Goal: Information Seeking & Learning: Learn about a topic

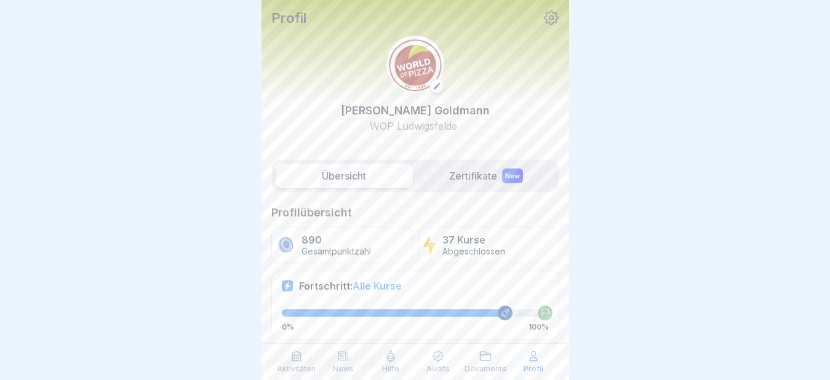
scroll to position [61, 0]
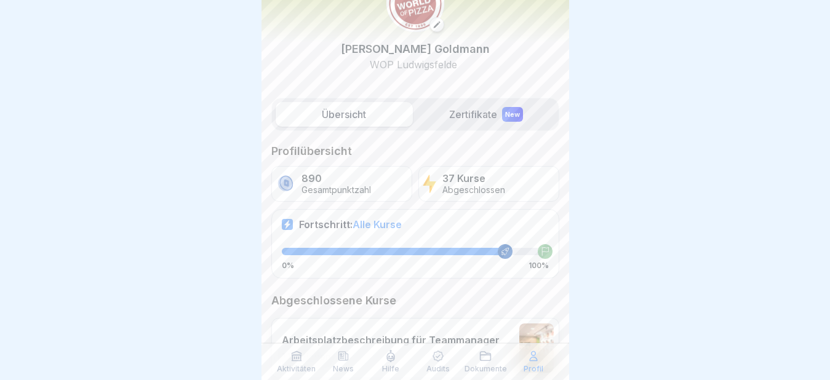
click at [292, 363] on div "Aktivitäten" at bounding box center [296, 361] width 41 height 23
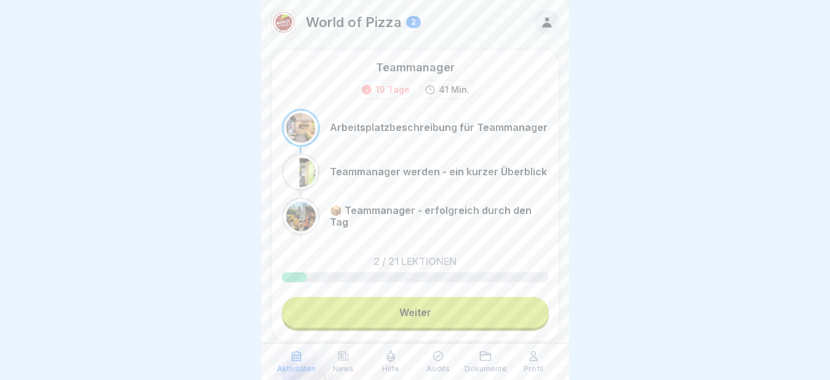
click at [405, 314] on link "Weiter" at bounding box center [415, 312] width 267 height 31
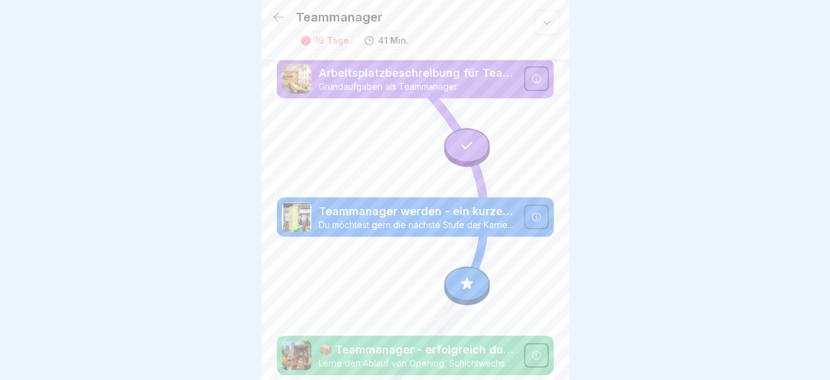
click at [274, 10] on icon at bounding box center [278, 17] width 15 height 15
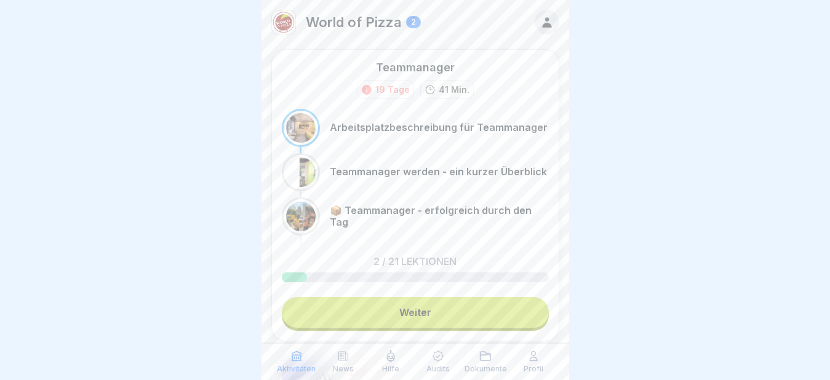
click at [399, 314] on link "Weiter" at bounding box center [415, 312] width 267 height 31
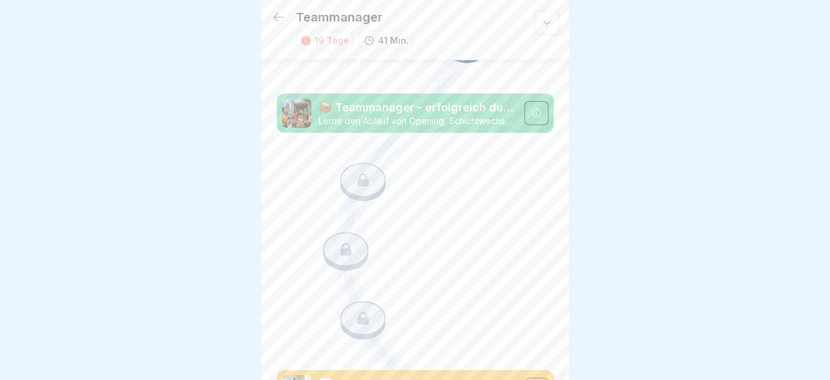
scroll to position [207, 0]
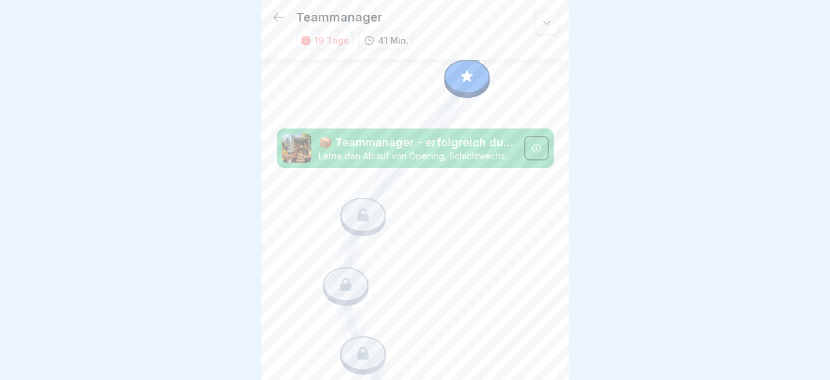
click at [401, 135] on p "📦 Teammanager - erfolgreich durch den Tag" at bounding box center [418, 143] width 198 height 16
click at [450, 135] on p "📦 Teammanager - erfolgreich durch den Tag" at bounding box center [418, 143] width 198 height 16
click at [280, 14] on icon at bounding box center [278, 17] width 15 height 15
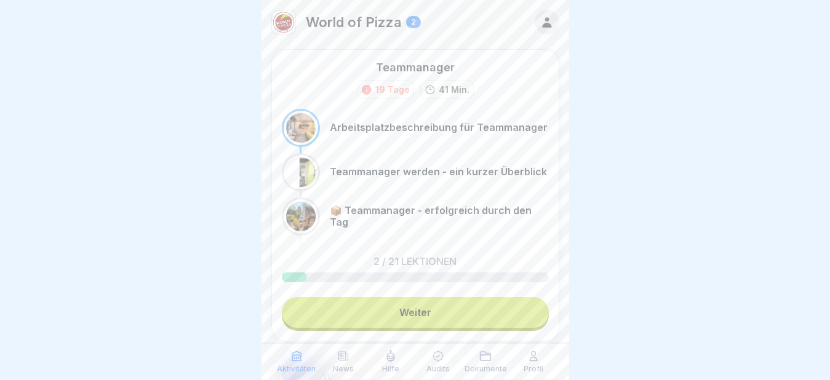
click at [347, 168] on p "Teammanager werden - ein kurzer Überblick" at bounding box center [438, 172] width 217 height 12
click at [412, 319] on link "Weiter" at bounding box center [415, 312] width 267 height 31
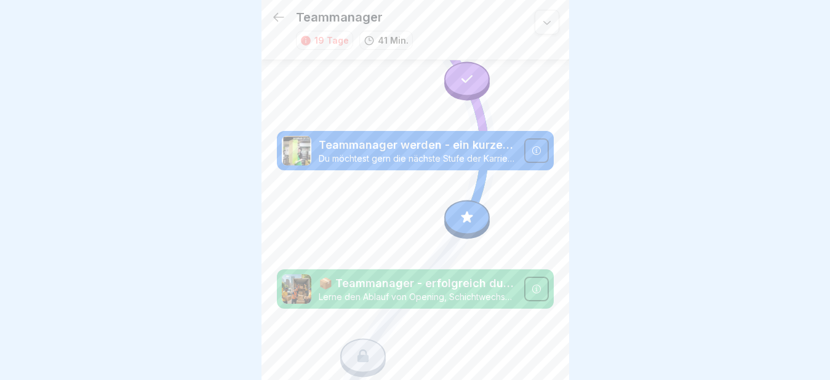
scroll to position [84, 0]
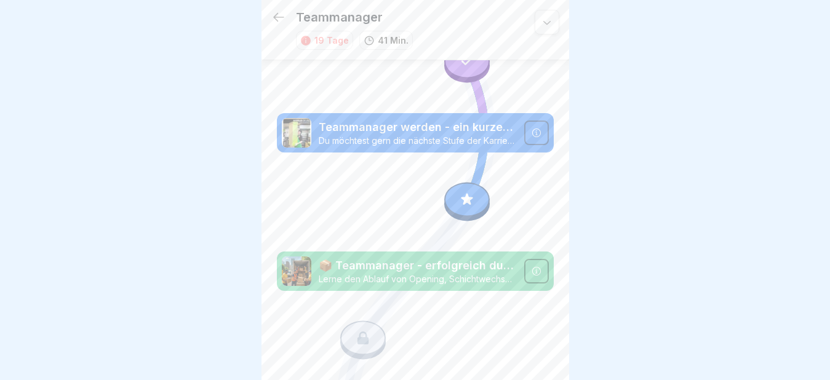
click at [462, 194] on icon at bounding box center [467, 200] width 12 height 12
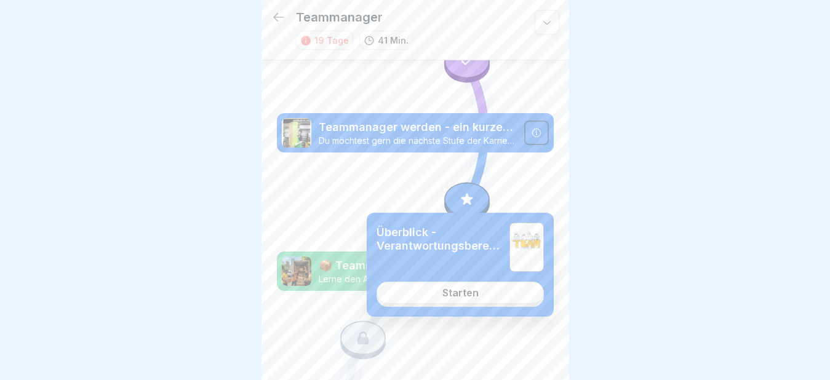
click at [454, 295] on div "Starten" at bounding box center [460, 292] width 36 height 11
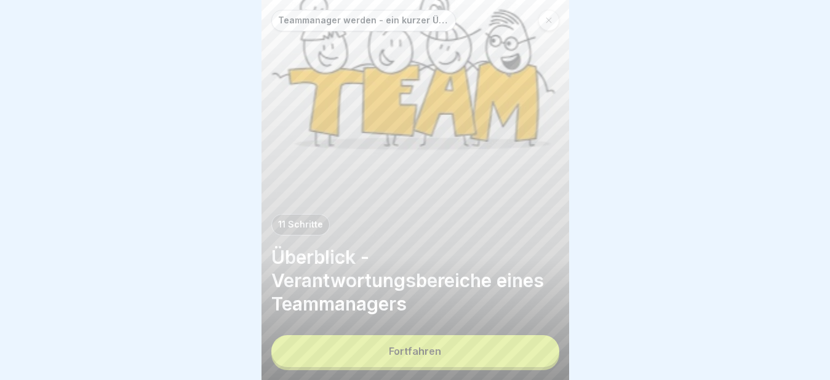
click at [413, 357] on div "Fortfahren" at bounding box center [415, 351] width 52 height 11
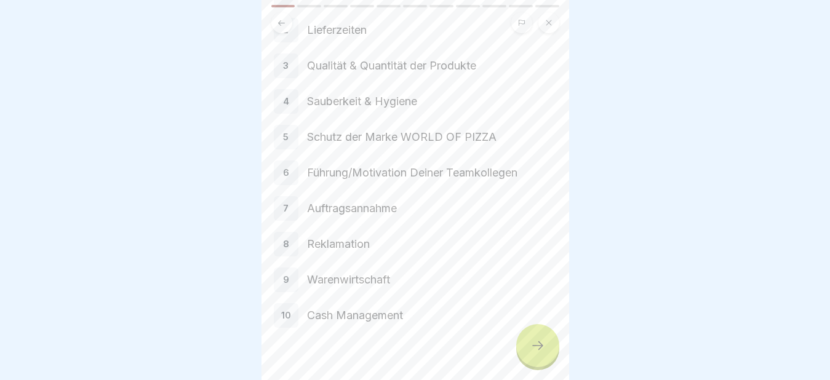
scroll to position [167, 0]
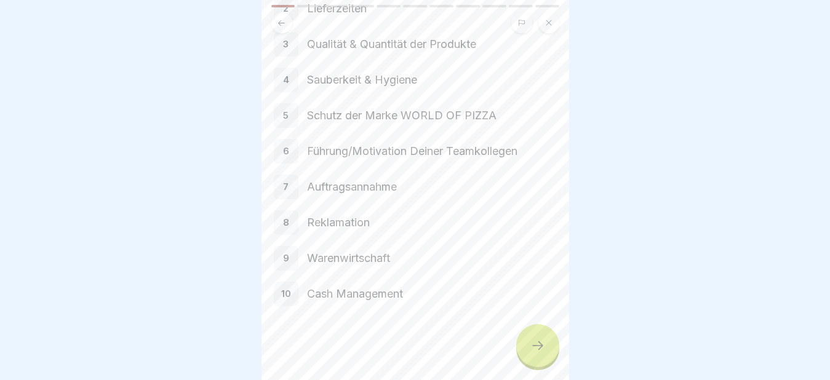
click at [541, 350] on icon at bounding box center [537, 345] width 11 height 9
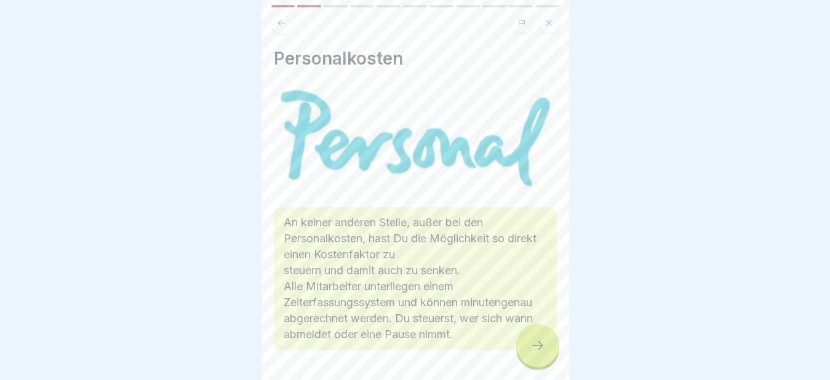
click at [541, 350] on icon at bounding box center [537, 345] width 11 height 9
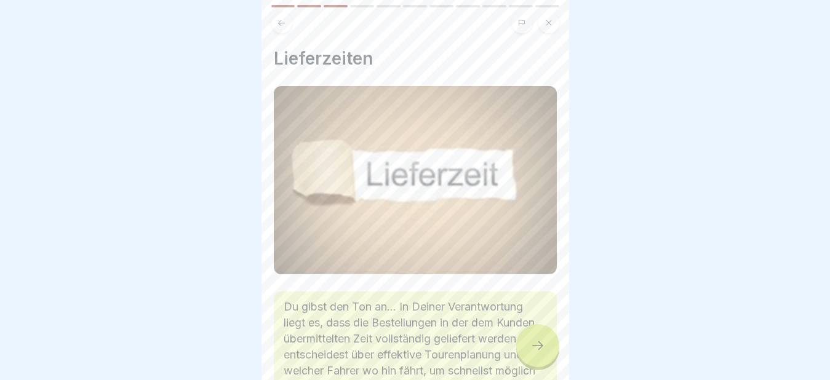
click at [541, 350] on icon at bounding box center [537, 345] width 11 height 9
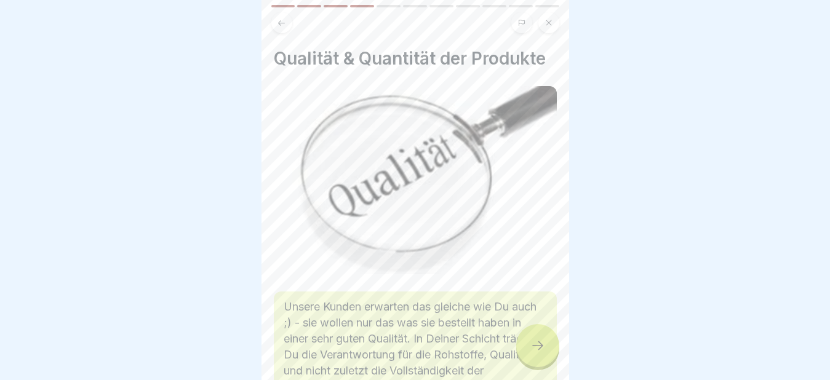
click at [541, 350] on icon at bounding box center [537, 345] width 11 height 9
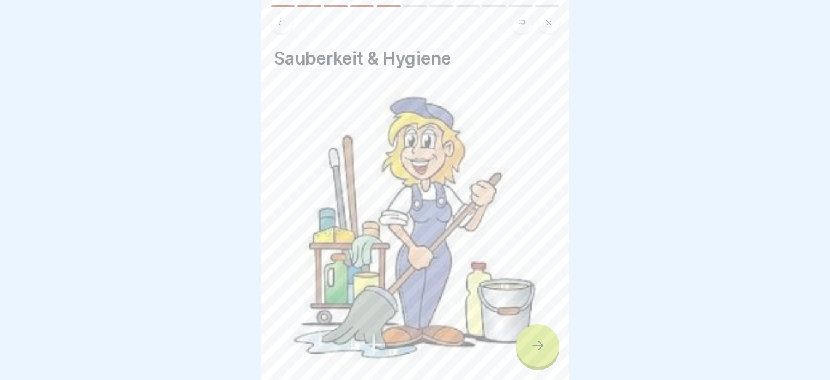
click at [541, 350] on icon at bounding box center [537, 345] width 11 height 9
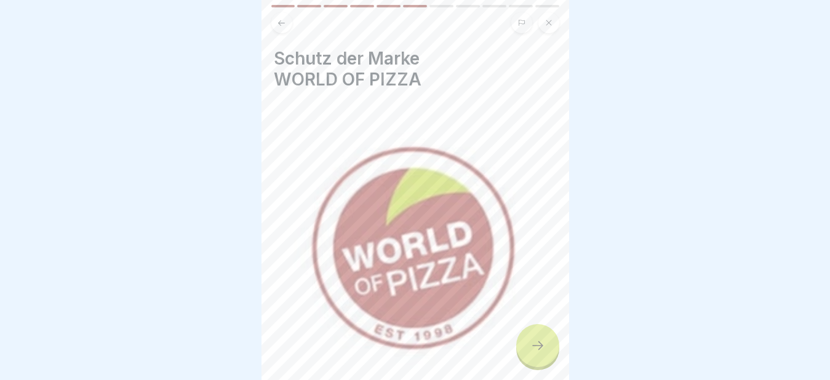
click at [541, 350] on icon at bounding box center [537, 345] width 11 height 9
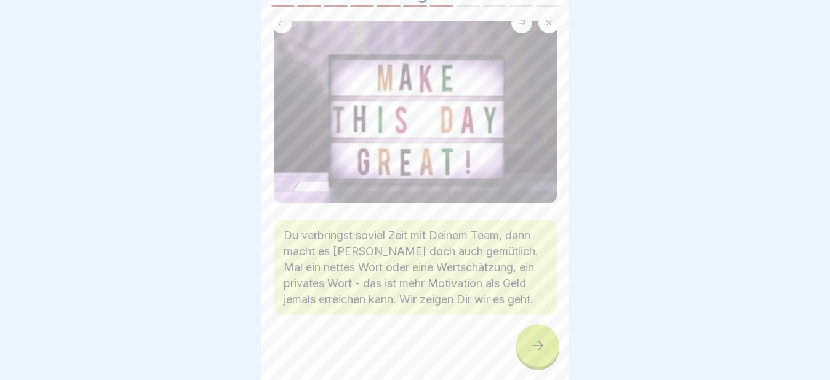
scroll to position [88, 0]
click at [532, 346] on icon at bounding box center [537, 345] width 15 height 15
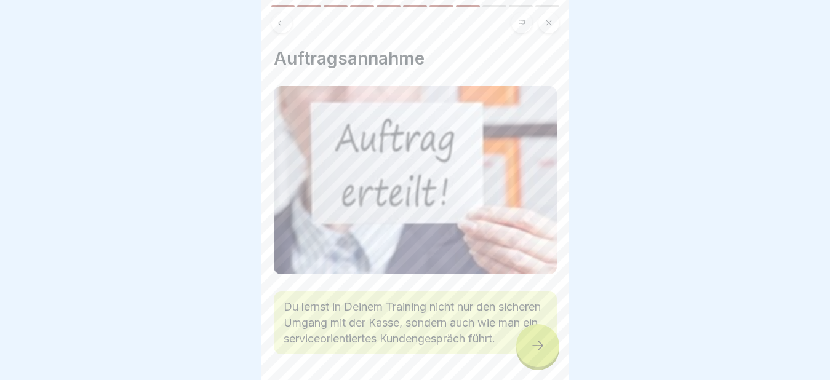
click at [534, 347] on icon at bounding box center [537, 345] width 15 height 15
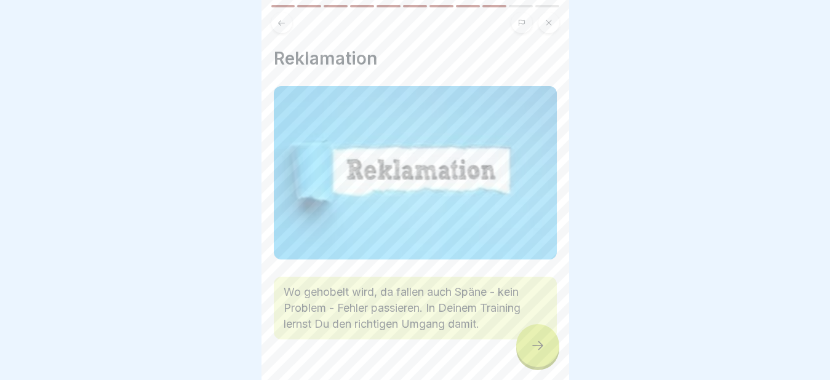
click at [534, 347] on icon at bounding box center [537, 345] width 15 height 15
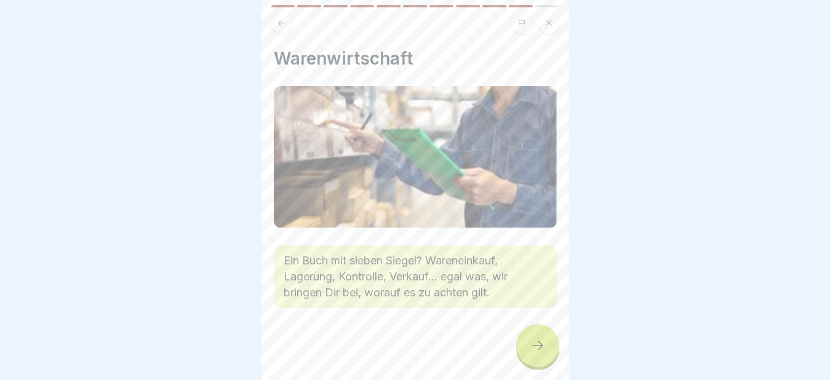
click at [534, 347] on icon at bounding box center [537, 345] width 15 height 15
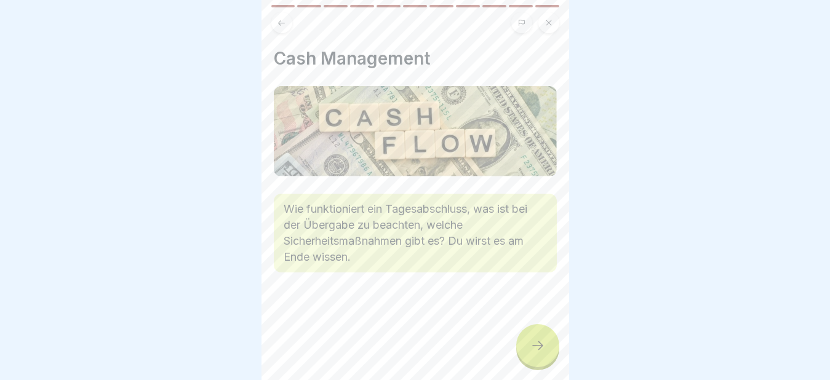
click at [534, 347] on icon at bounding box center [537, 345] width 15 height 15
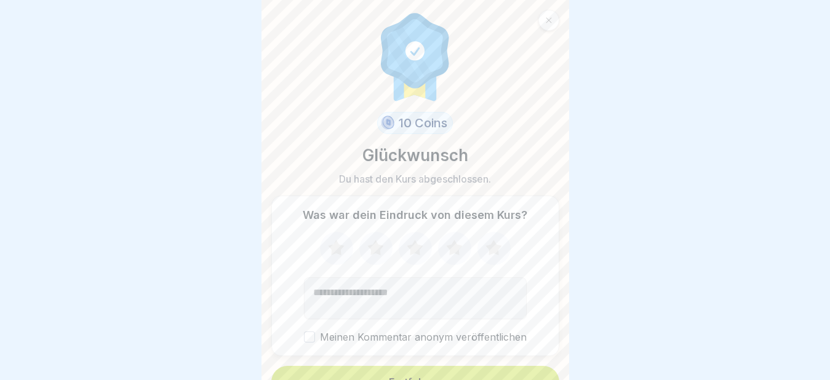
scroll to position [20, 0]
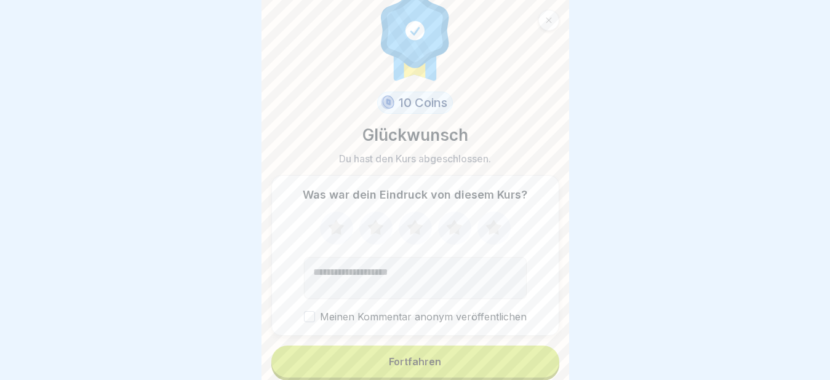
click at [410, 358] on div "Fortfahren" at bounding box center [415, 361] width 52 height 11
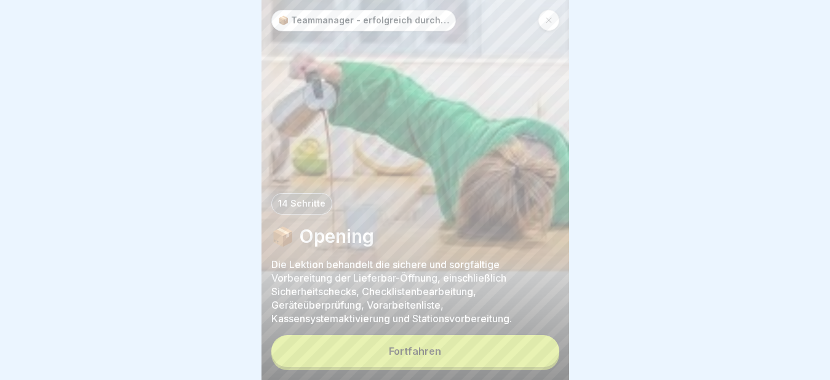
click at [547, 21] on icon at bounding box center [548, 20] width 7 height 7
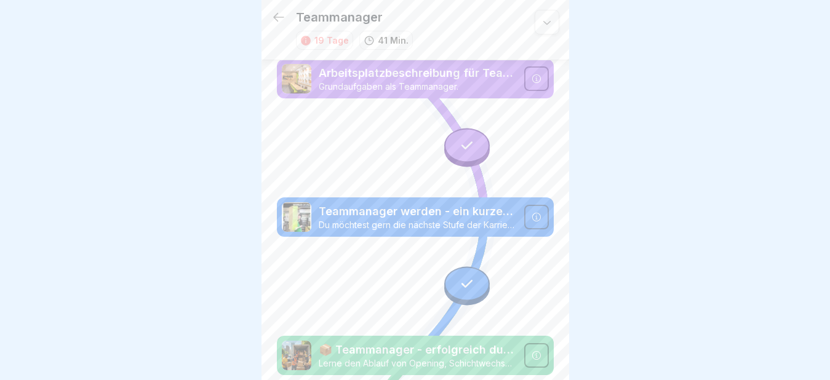
click at [282, 10] on icon at bounding box center [278, 17] width 15 height 15
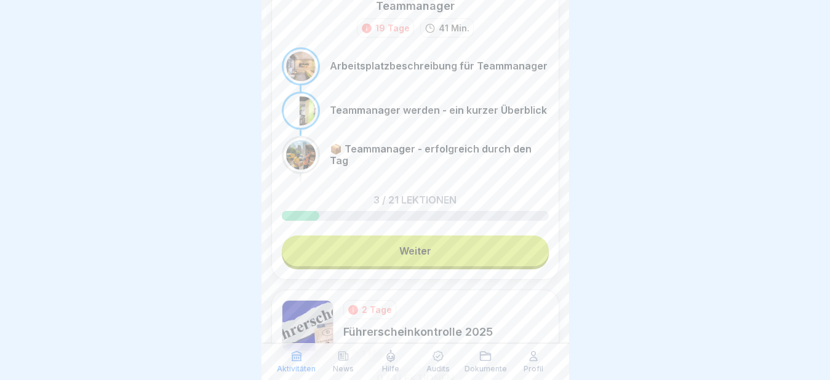
scroll to position [10, 0]
